Goal: Task Accomplishment & Management: Manage account settings

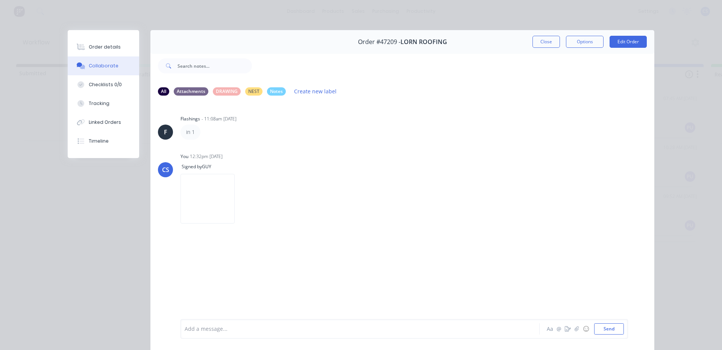
click at [94, 37] on div "Order details Collaborate Checklists 0/0 Tracking Linked Orders Timeline" at bounding box center [103, 94] width 71 height 128
click at [92, 40] on button "Order details" at bounding box center [103, 47] width 71 height 19
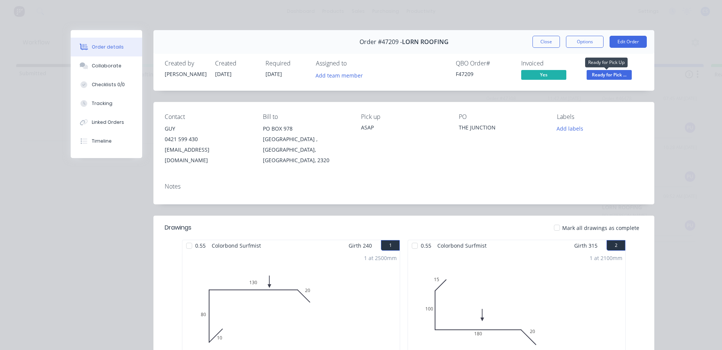
click at [623, 74] on span "Ready for Pick ..." at bounding box center [609, 74] width 45 height 9
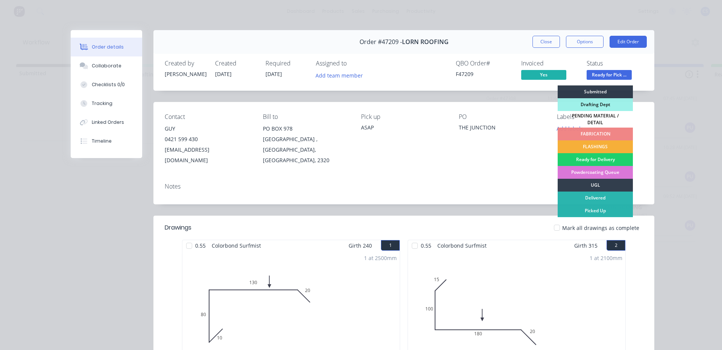
click at [592, 210] on div "Picked Up" at bounding box center [595, 210] width 75 height 13
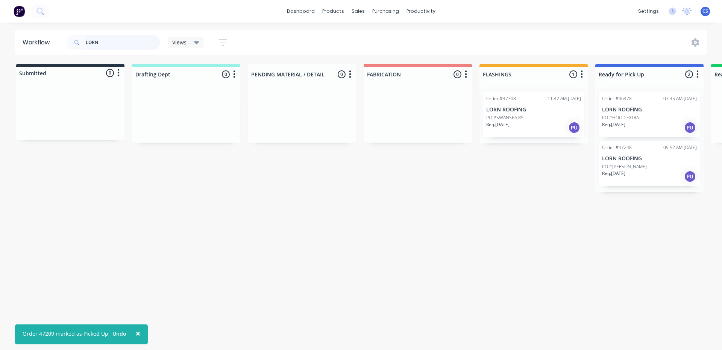
drag, startPoint x: 103, startPoint y: 41, endPoint x: 52, endPoint y: 30, distance: 51.7
click at [52, 30] on div "× Order 47209 marked as Picked Up Undo dashboard products sales purchasing prod…" at bounding box center [361, 152] width 722 height 305
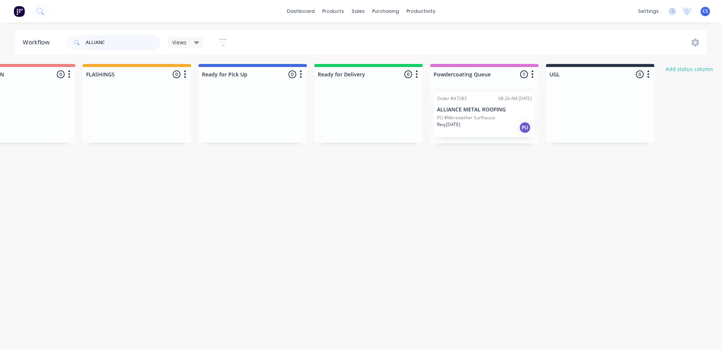
scroll to position [0, 401]
type input "ALLIANC"
click at [453, 122] on p "Req. [DATE]" at bounding box center [444, 124] width 23 height 7
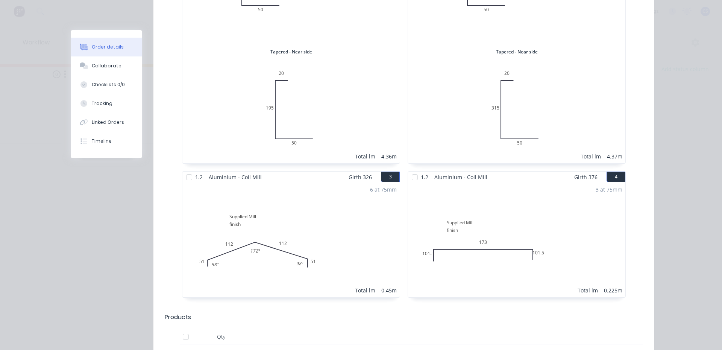
scroll to position [301, 0]
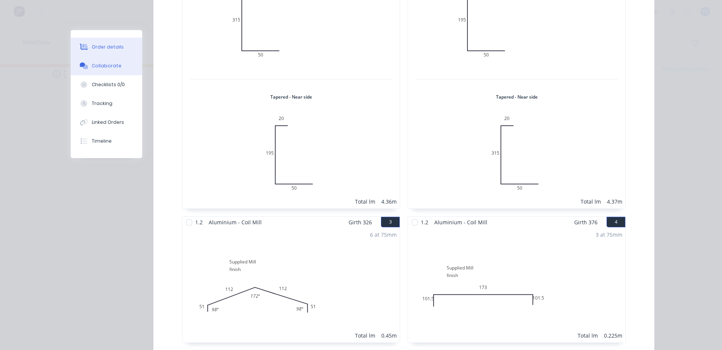
click at [83, 64] on icon at bounding box center [84, 65] width 9 height 7
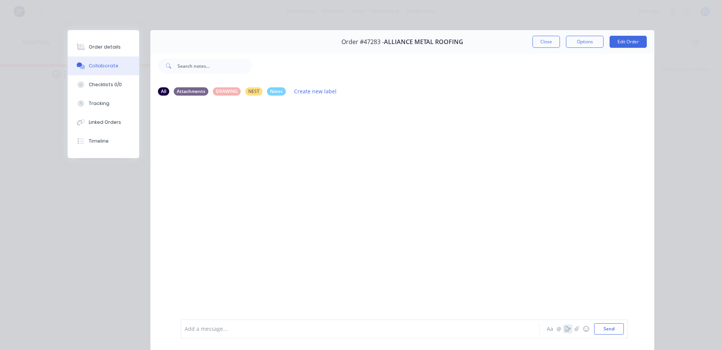
click at [565, 329] on icon "button" at bounding box center [568, 328] width 6 height 5
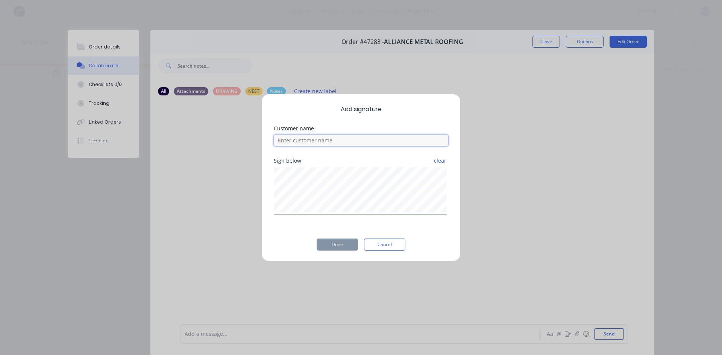
click at [335, 145] on input at bounding box center [361, 140] width 174 height 11
type input "[PERSON_NAME]"
click at [354, 244] on button "Done" at bounding box center [337, 245] width 41 height 12
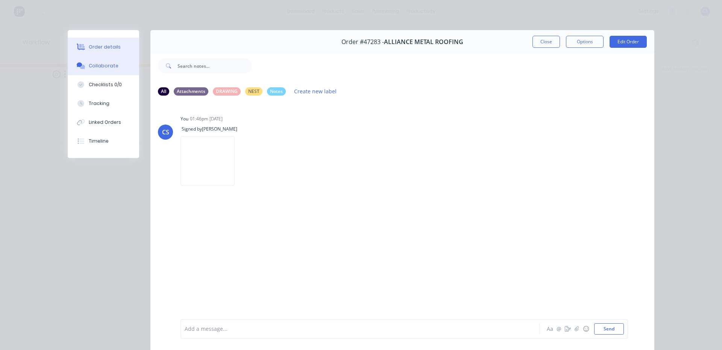
click at [106, 50] on button "Order details" at bounding box center [103, 47] width 71 height 19
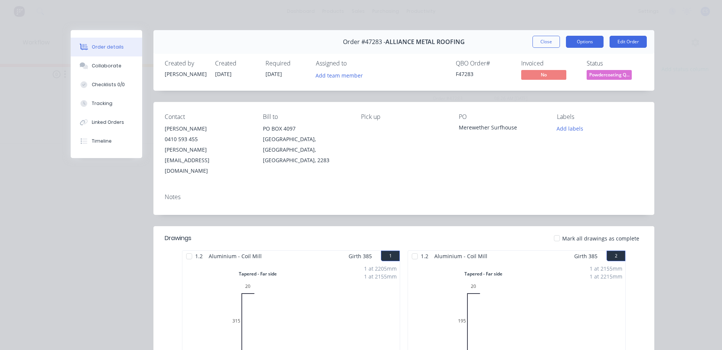
click at [588, 42] on button "Options" at bounding box center [585, 42] width 38 height 12
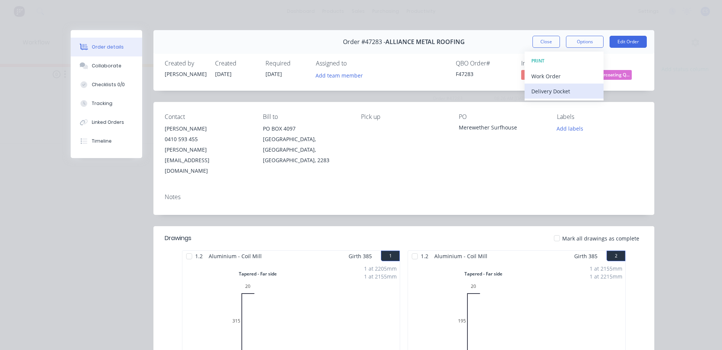
click at [560, 93] on div "Delivery Docket" at bounding box center [563, 91] width 65 height 11
click at [531, 106] on div "Custom" at bounding box center [563, 106] width 65 height 11
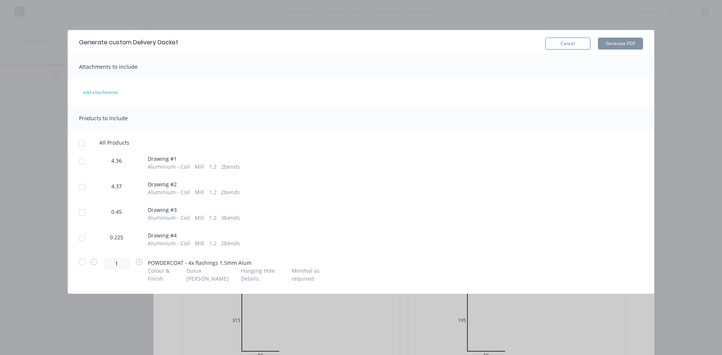
click at [85, 217] on div at bounding box center [81, 212] width 15 height 15
click at [82, 239] on div at bounding box center [81, 238] width 15 height 15
click at [613, 48] on button "Generate PDF" at bounding box center [620, 44] width 45 height 12
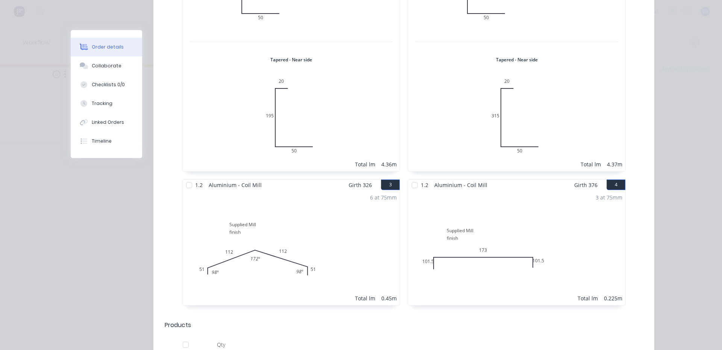
scroll to position [338, 0]
click at [186, 177] on div at bounding box center [189, 184] width 15 height 15
click at [410, 177] on div at bounding box center [414, 184] width 15 height 15
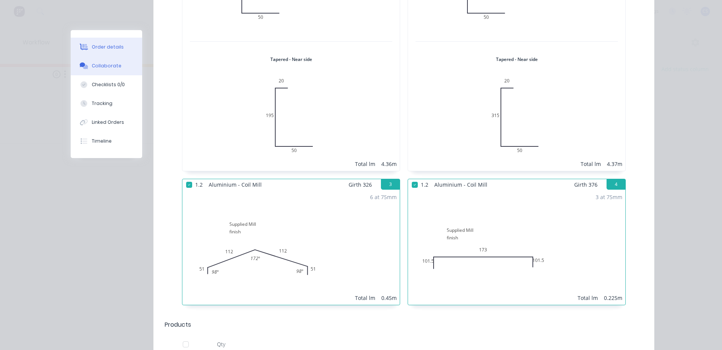
drag, startPoint x: 78, startPoint y: 64, endPoint x: 93, endPoint y: 63, distance: 14.3
click at [80, 64] on icon at bounding box center [83, 64] width 6 height 5
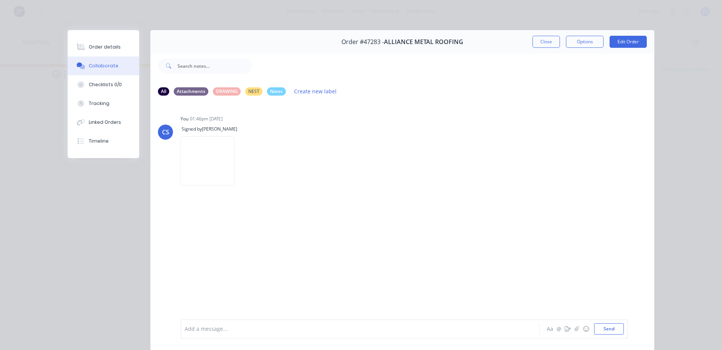
click at [197, 329] on div at bounding box center [349, 329] width 329 height 8
click at [275, 329] on span "[PERSON_NAME] COLLECTED SMALL ITEMS NOT GETTING COATED" at bounding box center [268, 328] width 166 height 7
click at [610, 330] on button "Send" at bounding box center [609, 328] width 30 height 11
click at [111, 47] on div "Order details" at bounding box center [105, 47] width 32 height 7
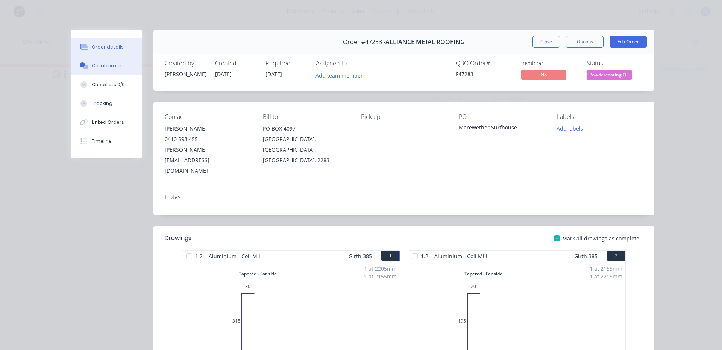
click at [99, 66] on div "Collaborate" at bounding box center [107, 65] width 30 height 7
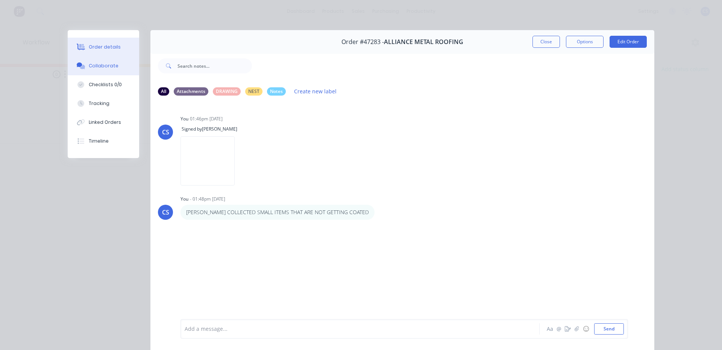
click at [90, 43] on button "Order details" at bounding box center [103, 47] width 71 height 19
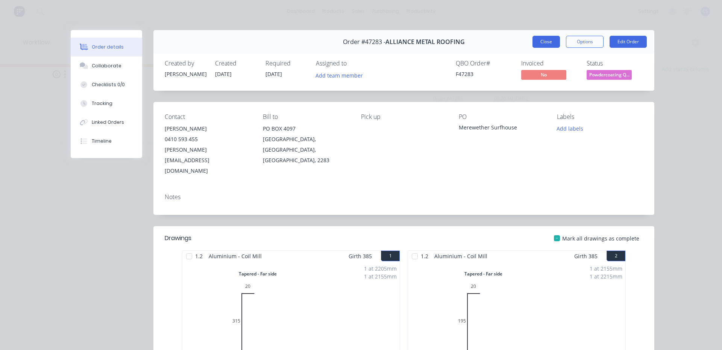
click at [533, 42] on button "Close" at bounding box center [545, 42] width 27 height 12
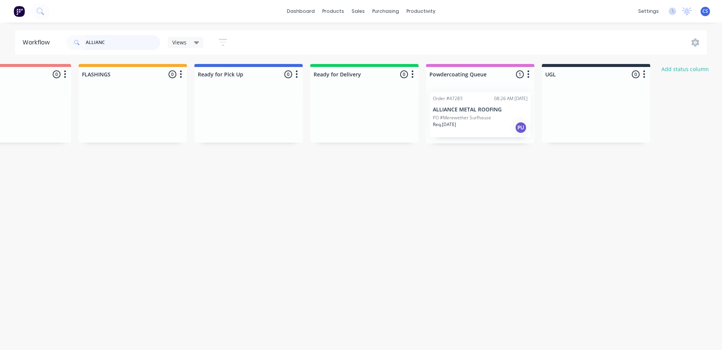
drag, startPoint x: 124, startPoint y: 45, endPoint x: 0, endPoint y: 55, distance: 124.5
